Goal: Information Seeking & Learning: Learn about a topic

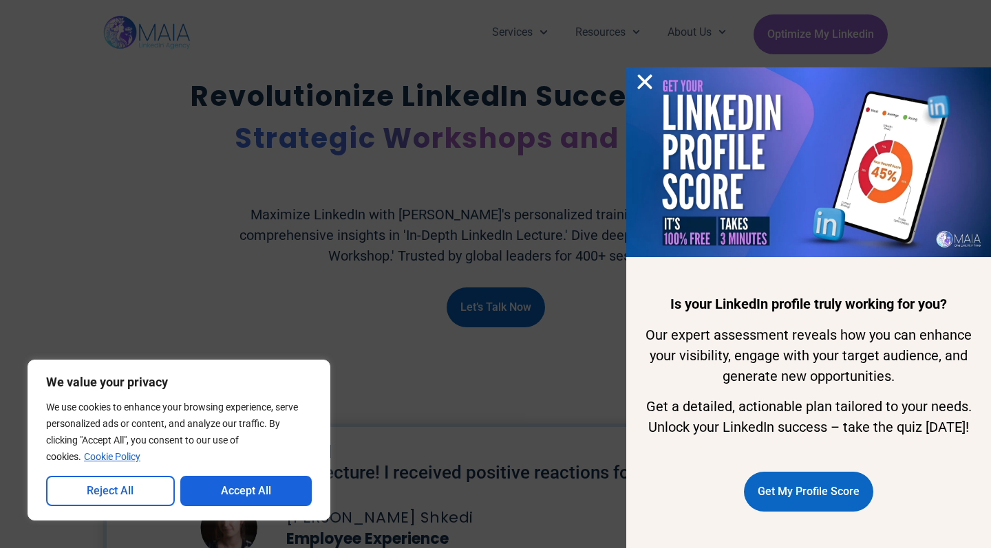
click at [648, 75] on use "Close" at bounding box center [645, 82] width 14 height 14
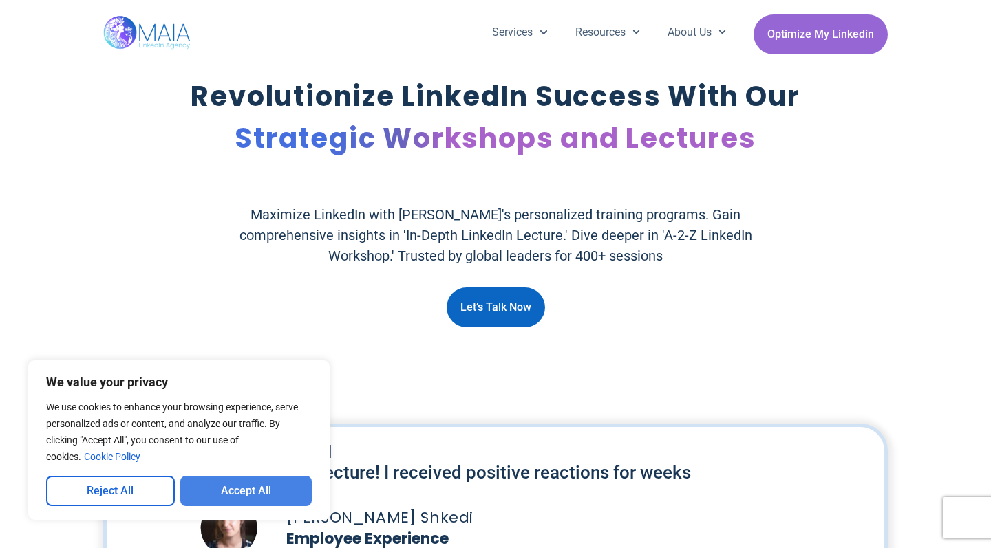
click at [240, 491] on button "Accept All" at bounding box center [246, 491] width 132 height 30
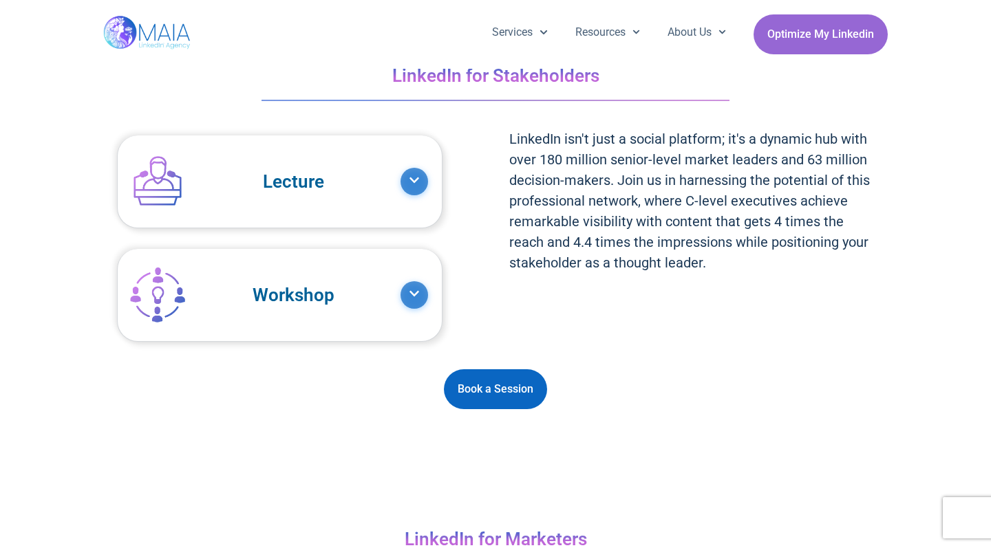
scroll to position [1400, 0]
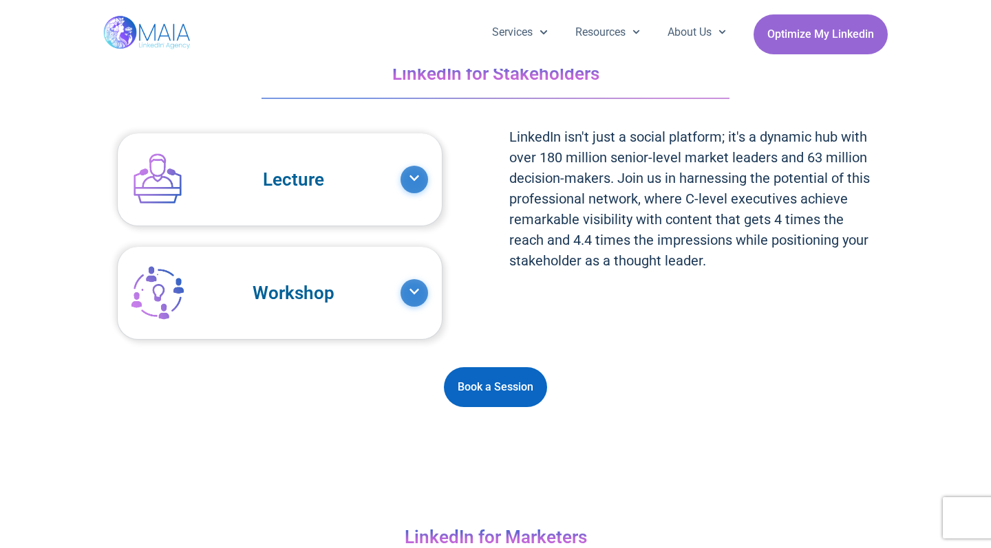
click at [400, 295] on span at bounding box center [414, 293] width 28 height 28
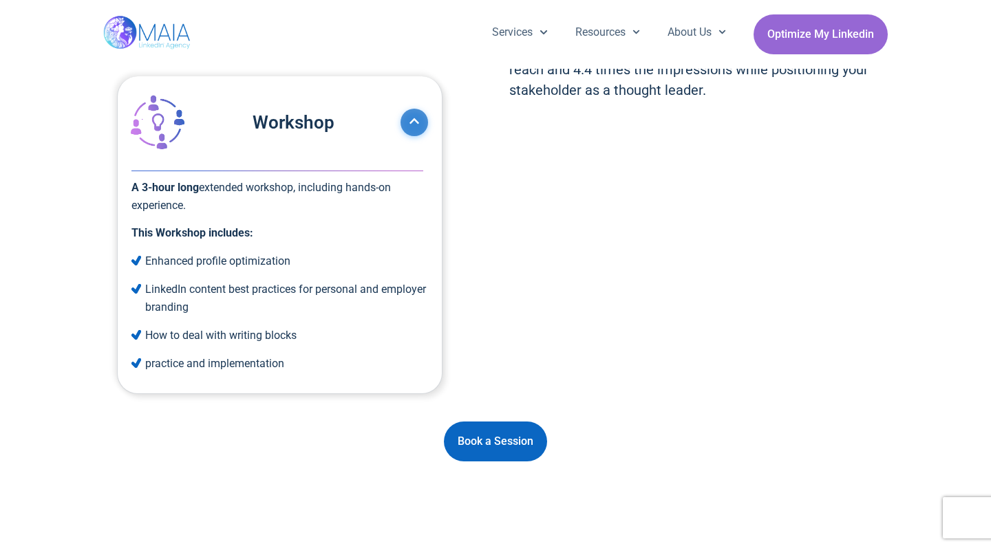
scroll to position [1570, 0]
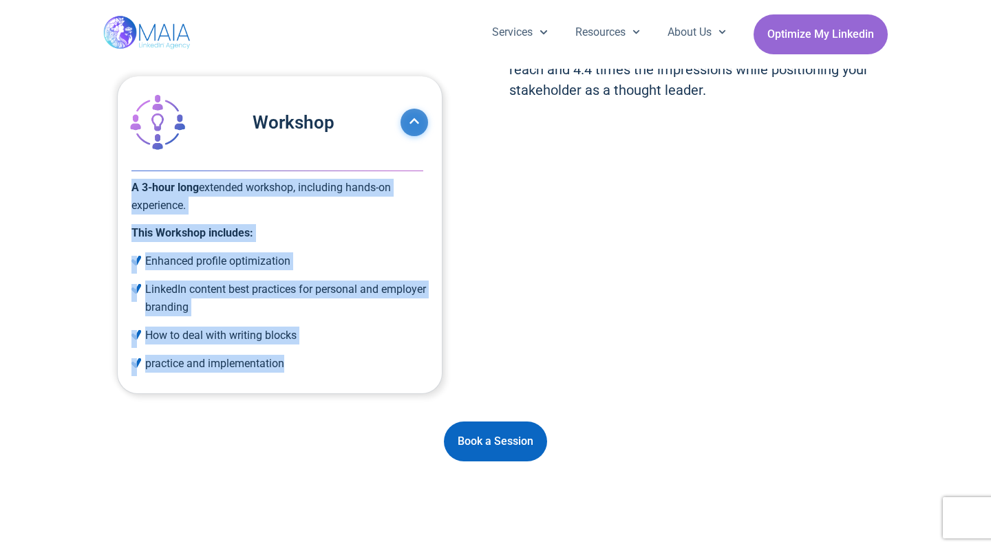
drag, startPoint x: 131, startPoint y: 182, endPoint x: 293, endPoint y: 361, distance: 240.7
click at [293, 361] on div "A 3-hour long extended workshop, including hands-on experience. This Workshop i…" at bounding box center [280, 281] width 324 height 225
copy div "A 3-hour long extended workshop, including hands-on experience. This Workshop i…"
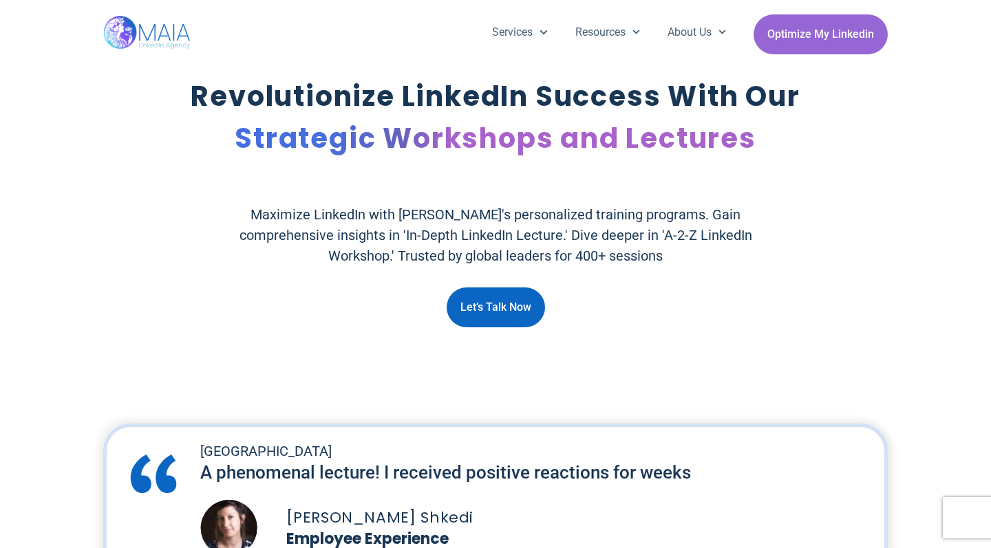
scroll to position [0, 0]
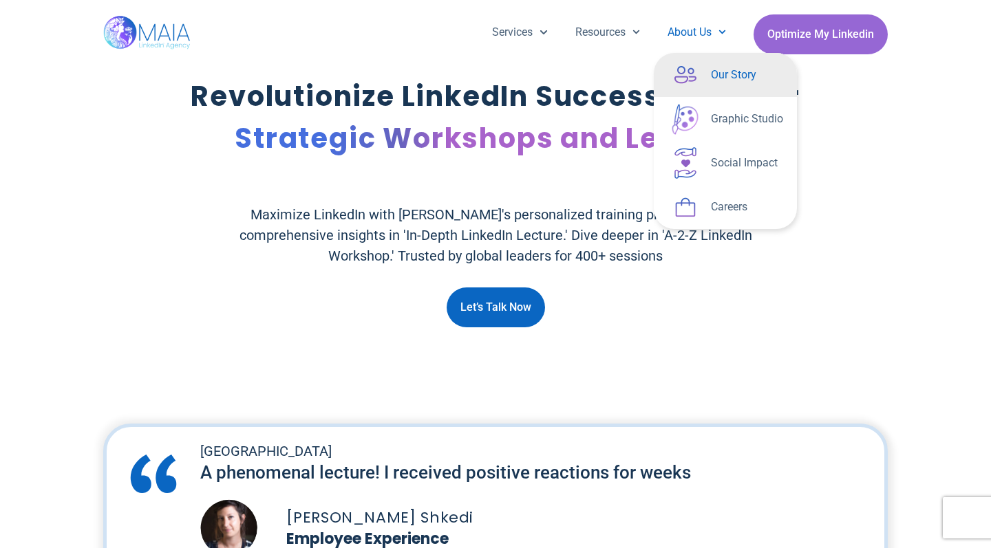
click at [705, 77] on link "Our Story" at bounding box center [725, 75] width 143 height 44
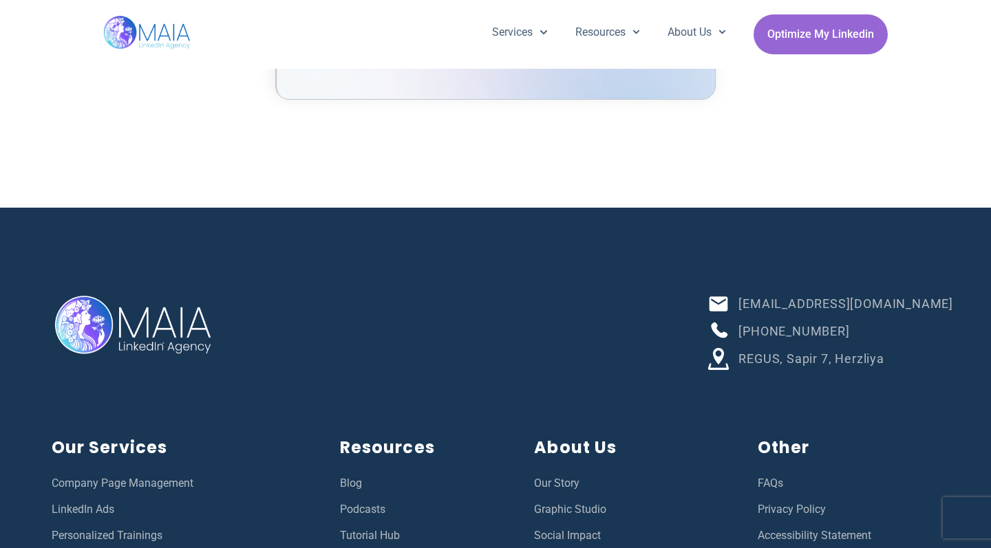
scroll to position [5003, 0]
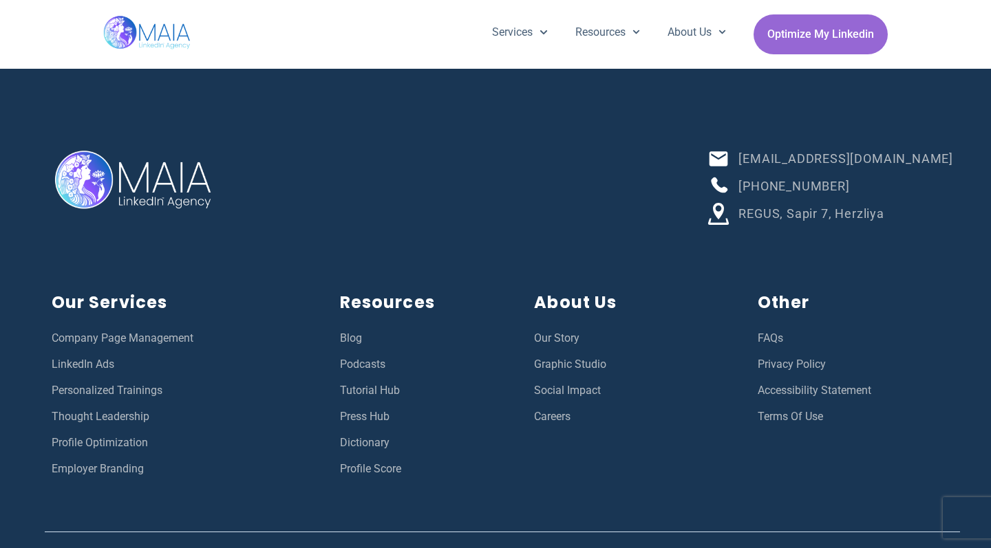
click at [884, 204] on span "REGUS, Sapir 7, Herzliya" at bounding box center [809, 213] width 149 height 19
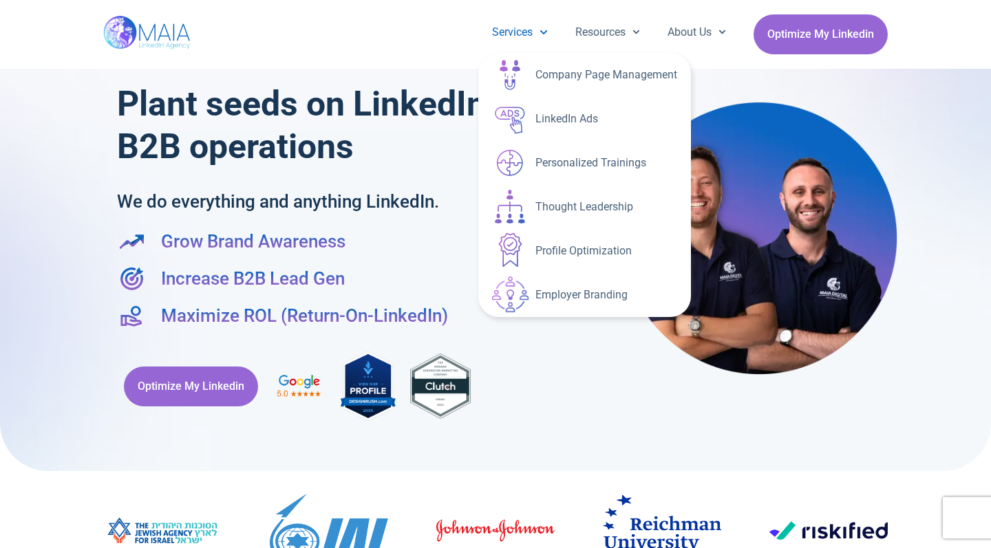
scroll to position [35, 0]
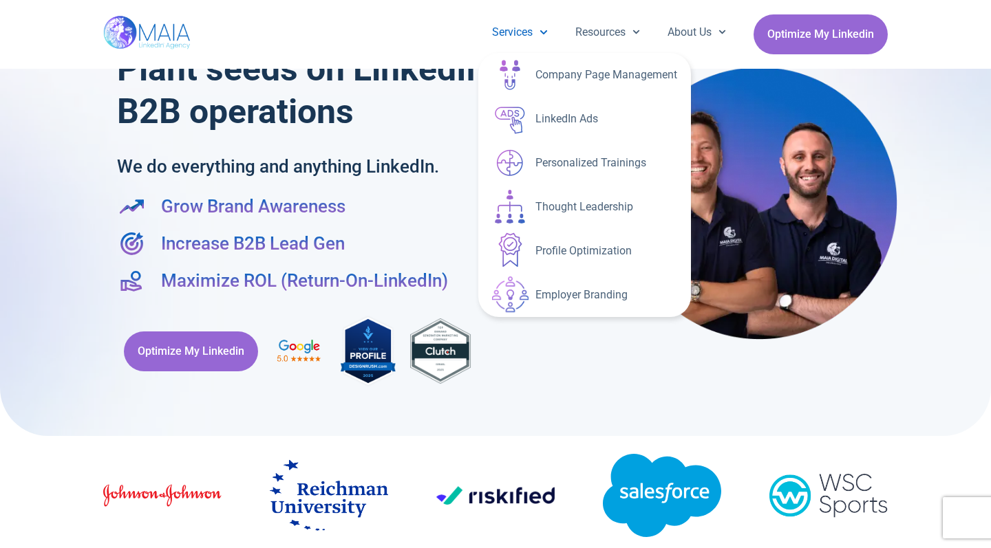
click at [539, 162] on link "Personalized Trainings" at bounding box center [584, 163] width 213 height 44
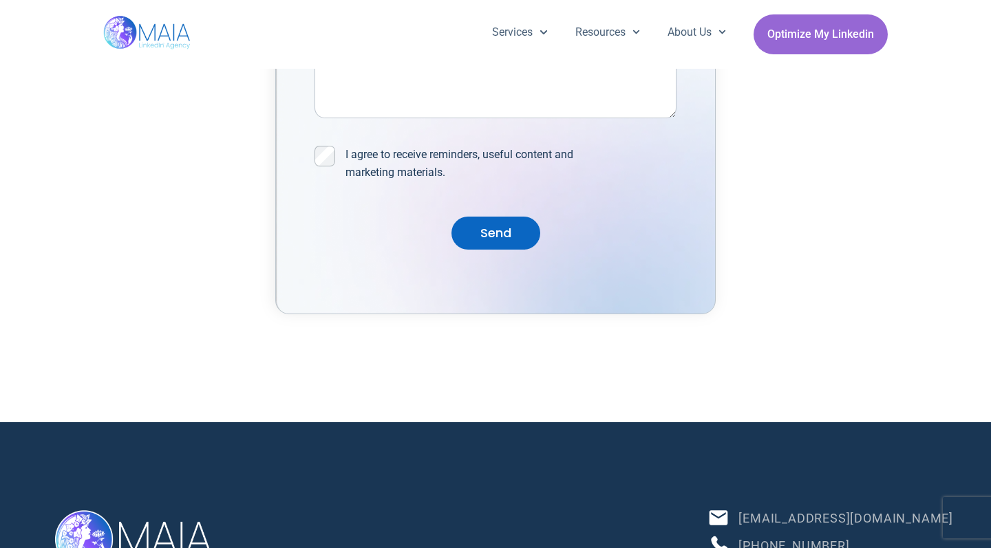
scroll to position [4701, 0]
